Goal: Use online tool/utility: Utilize a website feature to perform a specific function

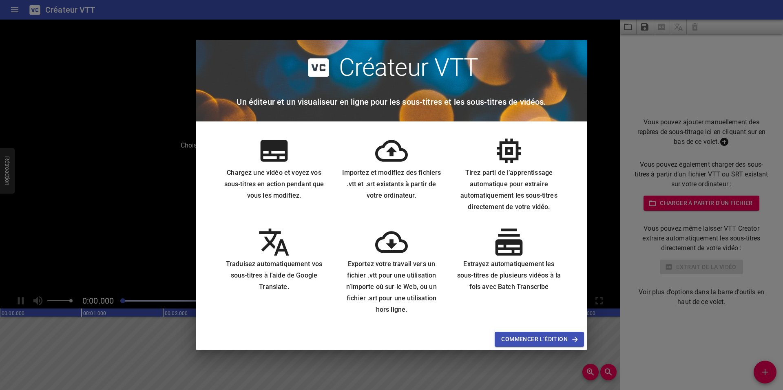
click at [291, 186] on h6 "Chargez une vidéo et voyez vos sous-titres en action pendant que vous les modif…" at bounding box center [274, 184] width 104 height 34
click at [570, 340] on span "Commencer l’édition" at bounding box center [539, 339] width 76 height 10
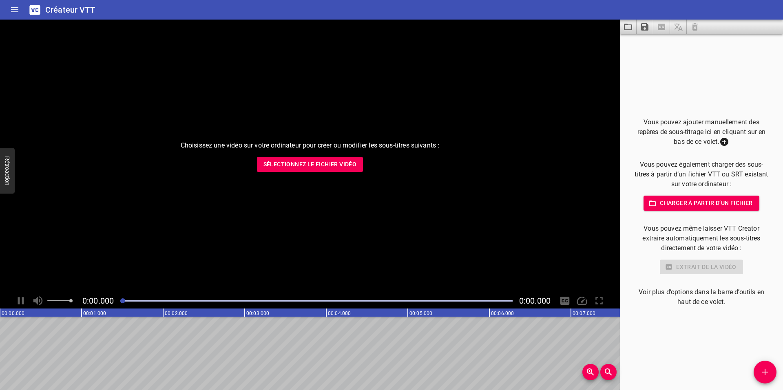
click at [331, 164] on span "Sélectionnez le fichier vidéo" at bounding box center [309, 164] width 93 height 10
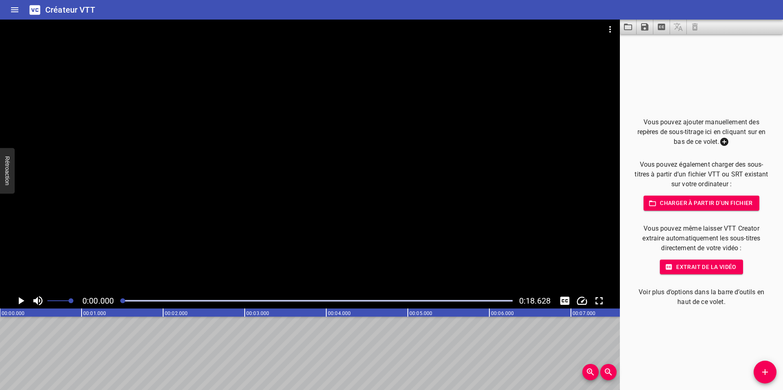
click at [20, 302] on icon "Lecture/Pause" at bounding box center [22, 300] width 6 height 7
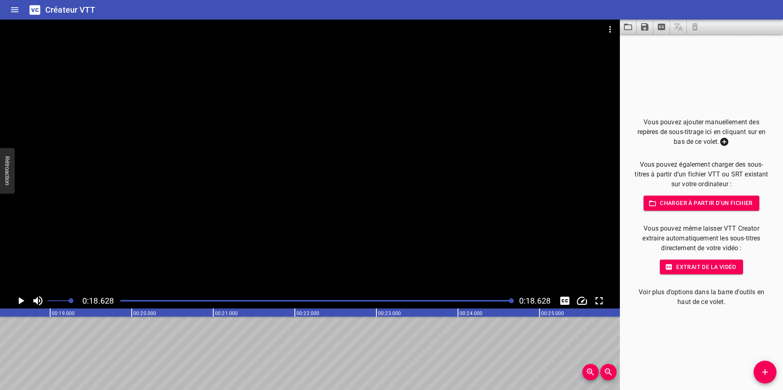
scroll to position [0, 1519]
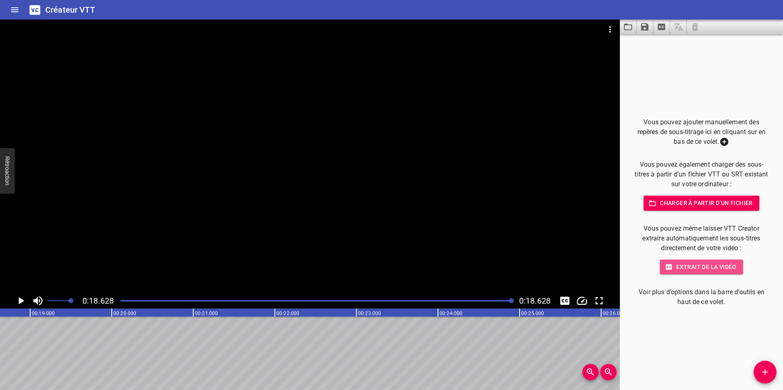
click at [705, 271] on font "Extrait de la vidéo" at bounding box center [706, 267] width 60 height 10
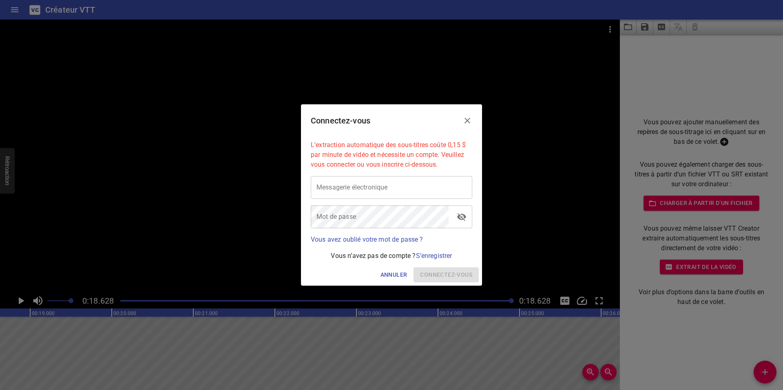
click at [467, 120] on icon "Fermer" at bounding box center [467, 121] width 6 height 6
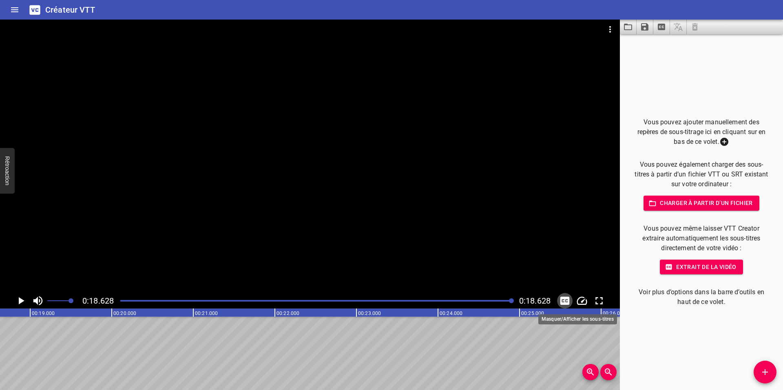
click at [565, 304] on icon "Basculer les sous-titres" at bounding box center [564, 301] width 9 height 8
click at [562, 301] on icon "Basculer les sous-titres" at bounding box center [565, 301] width 12 height 12
